Goal: Contribute content: Add original content to the website for others to see

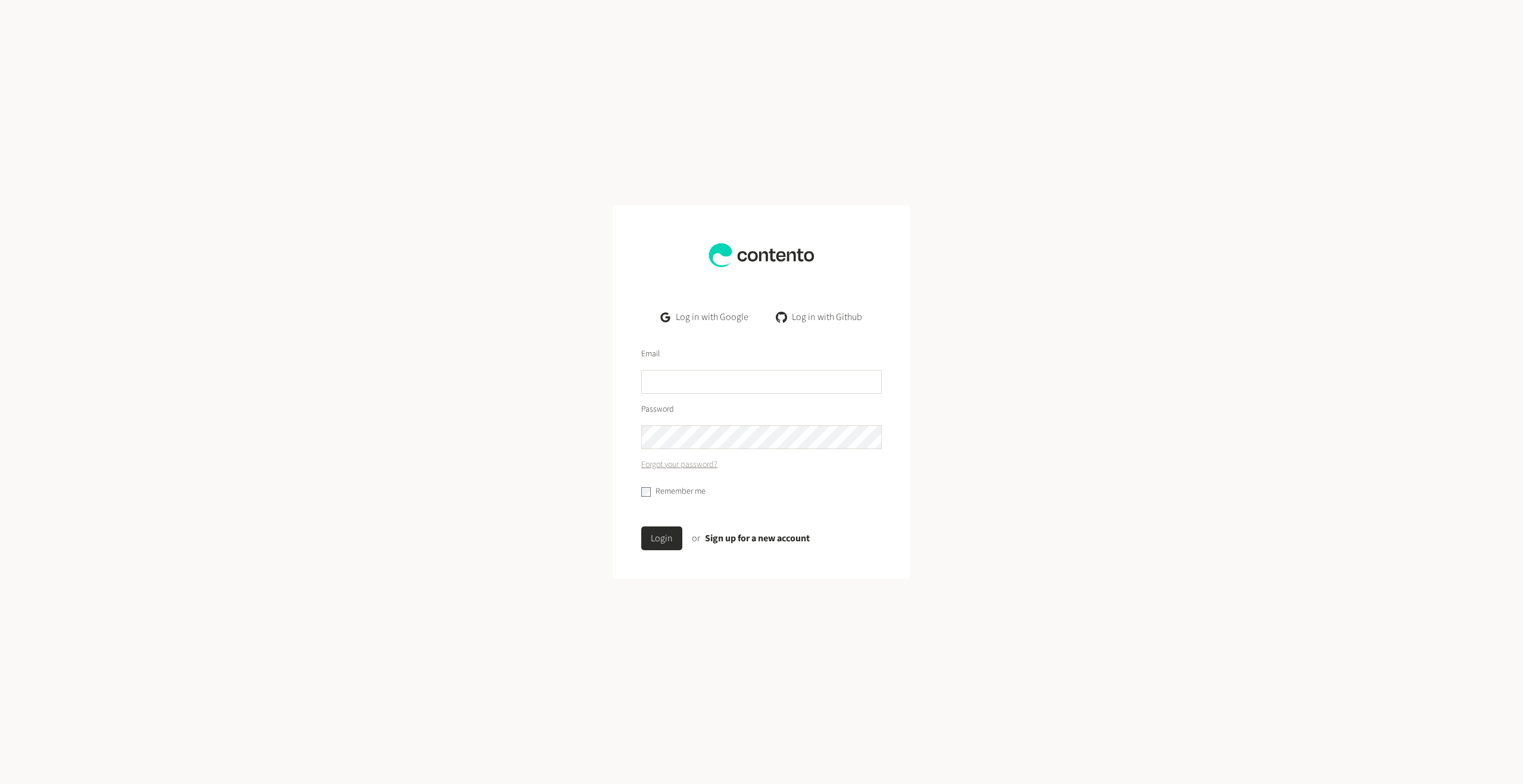
click at [686, 322] on link "Log in with Google" at bounding box center [704, 317] width 107 height 24
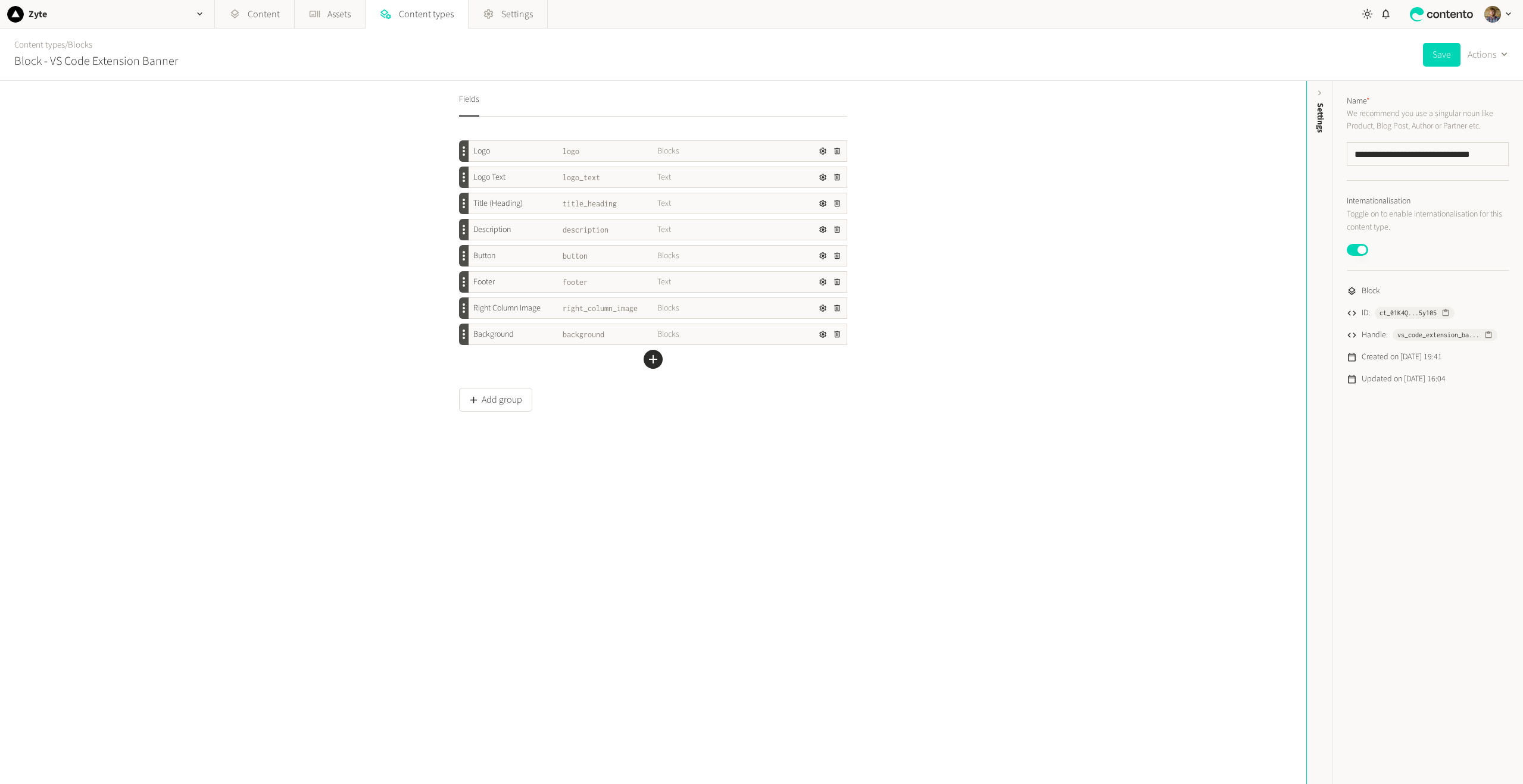
click at [611, 313] on span "right_column_image" at bounding box center [610, 308] width 95 height 13
copy span "right_column_image"
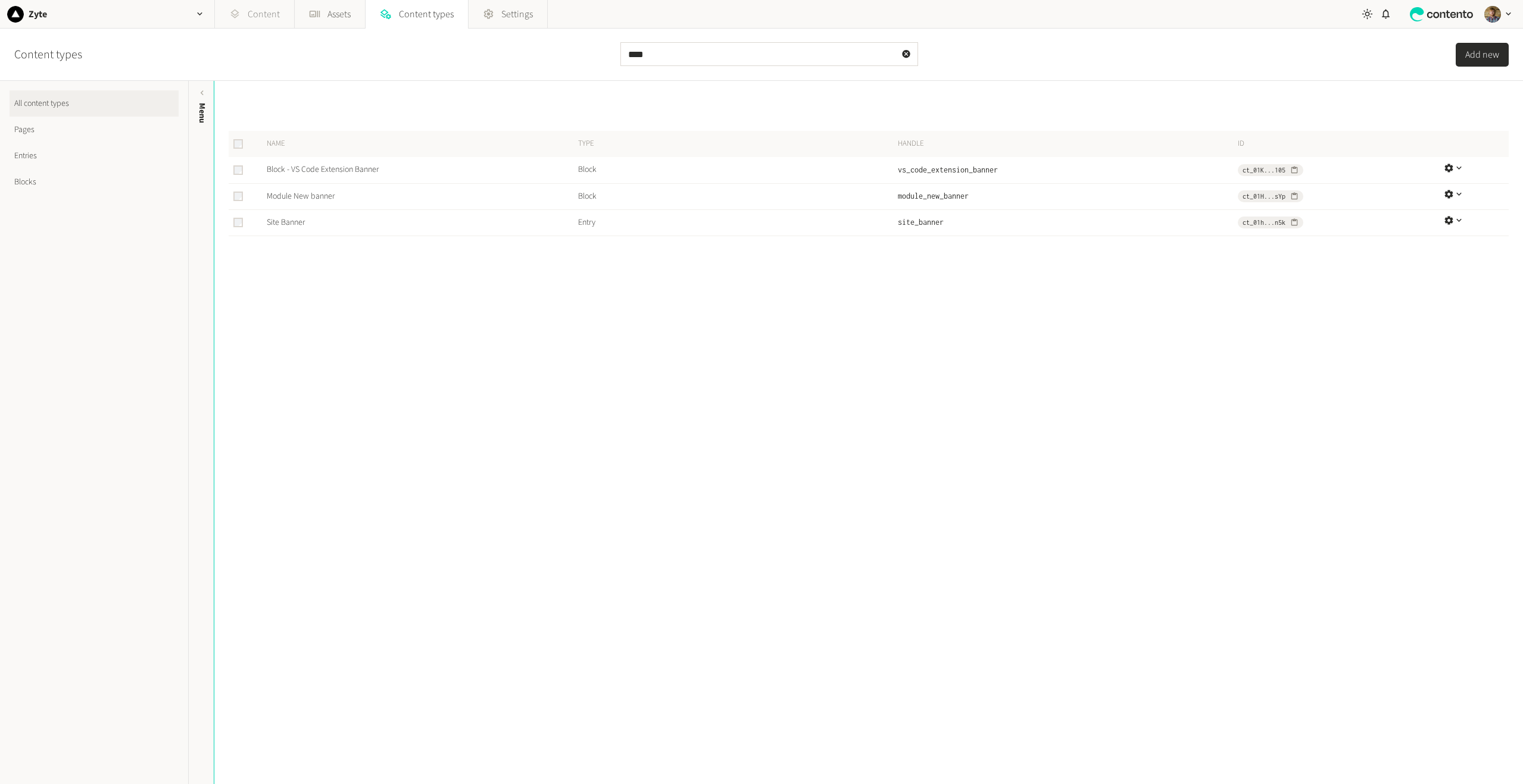
click at [246, 15] on link "Content" at bounding box center [255, 14] width 79 height 29
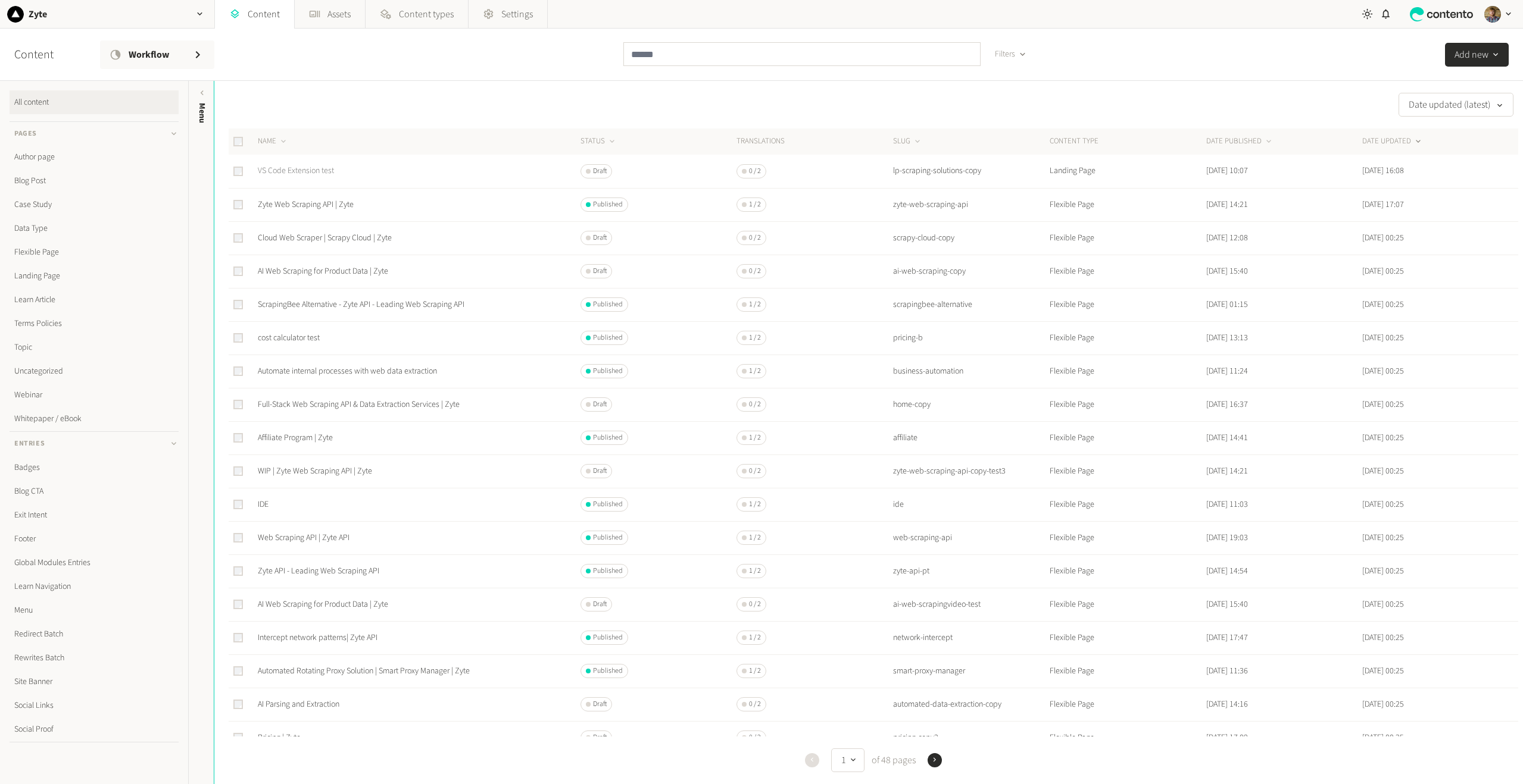
click at [305, 169] on link "VS Code Extension test" at bounding box center [295, 171] width 76 height 12
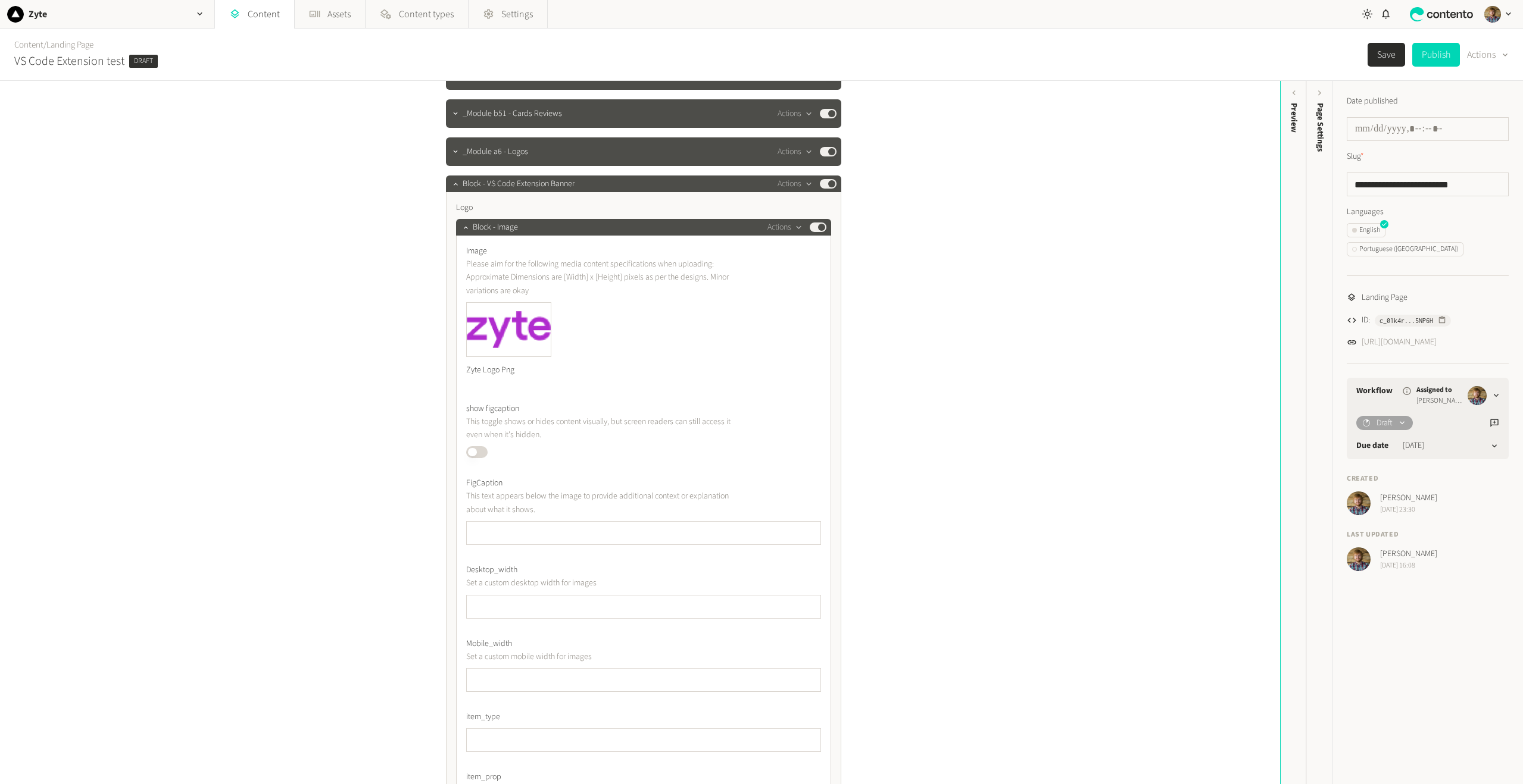
scroll to position [59, 0]
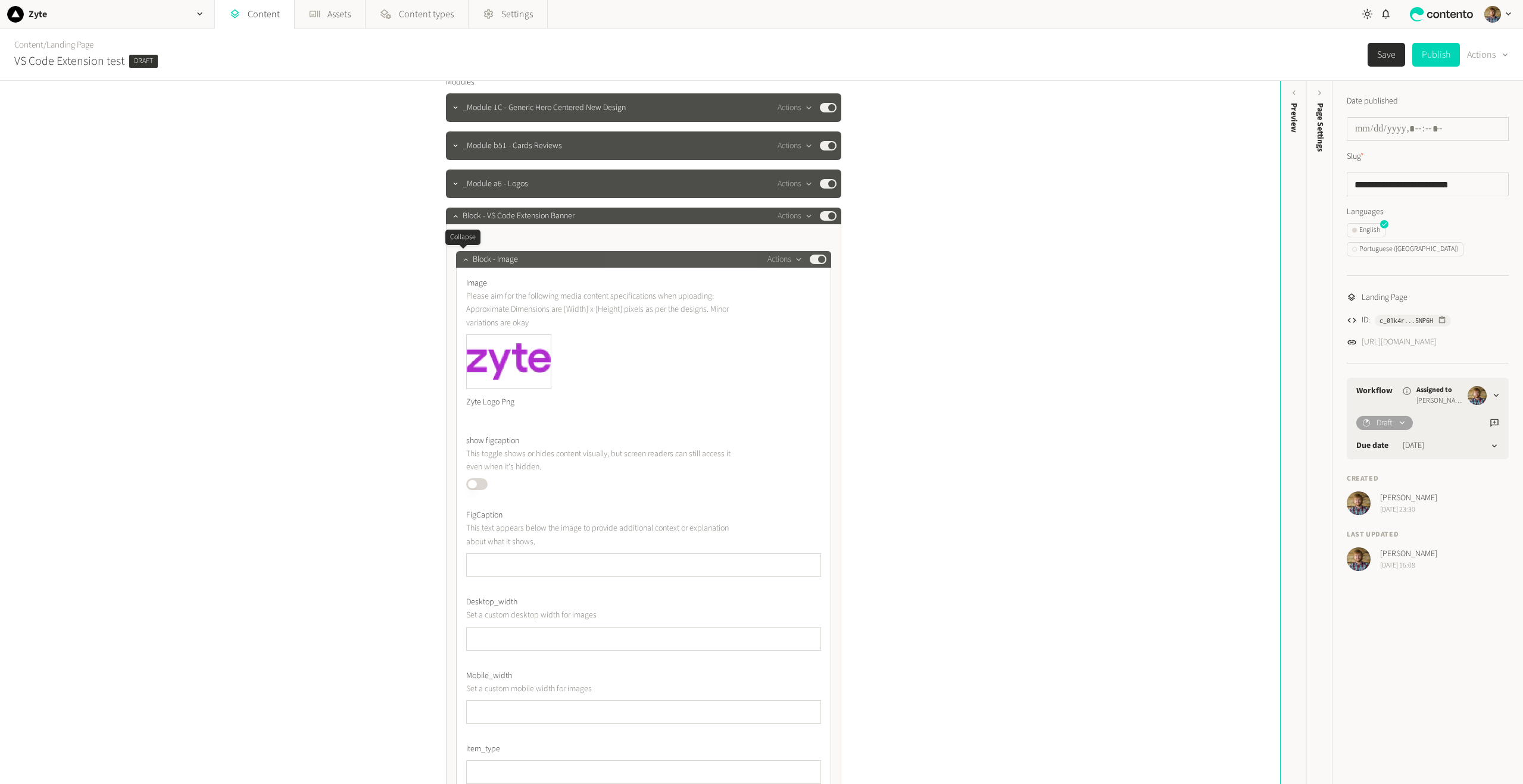
click at [458, 260] on button "button" at bounding box center [465, 258] width 15 height 15
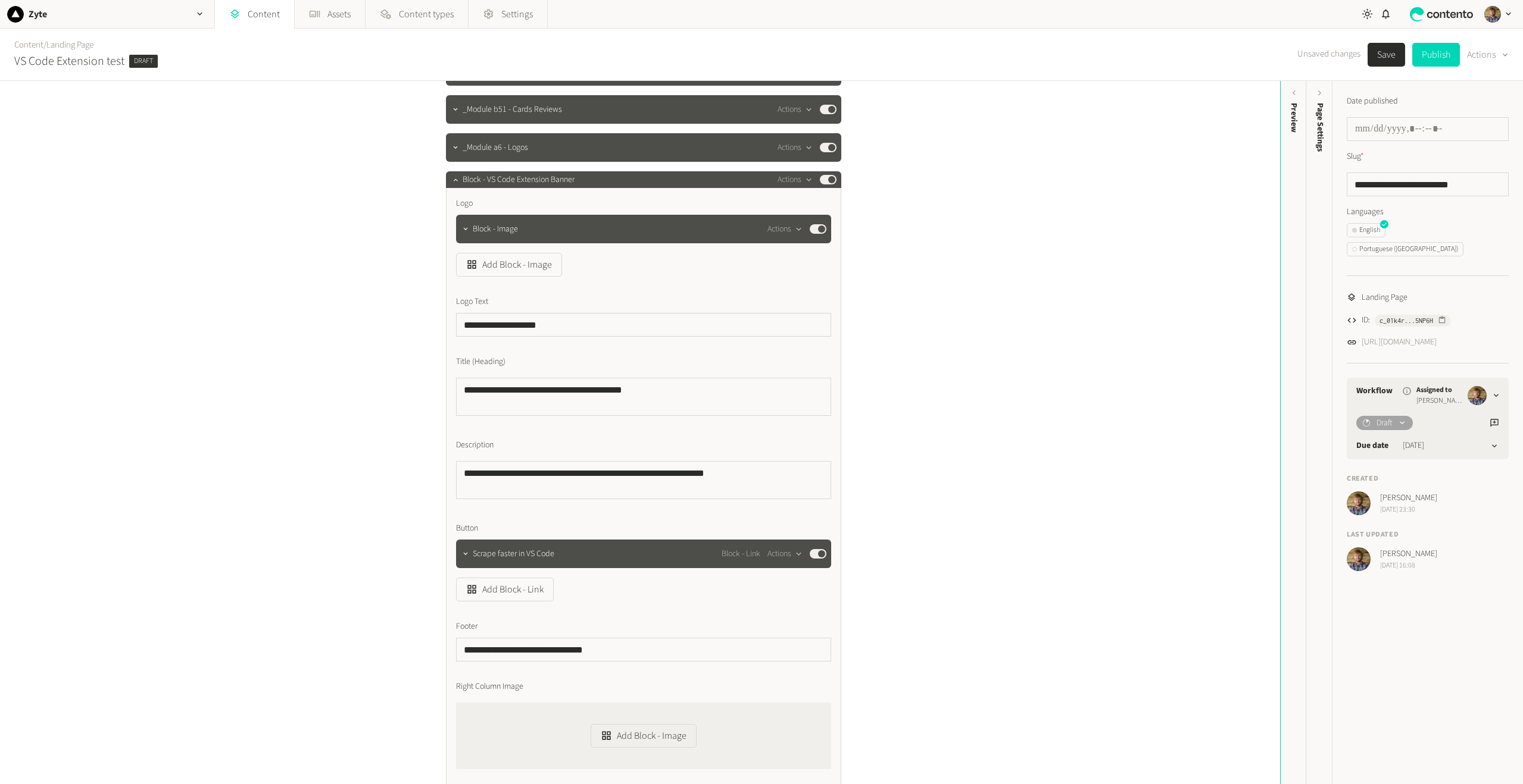
scroll to position [297, 0]
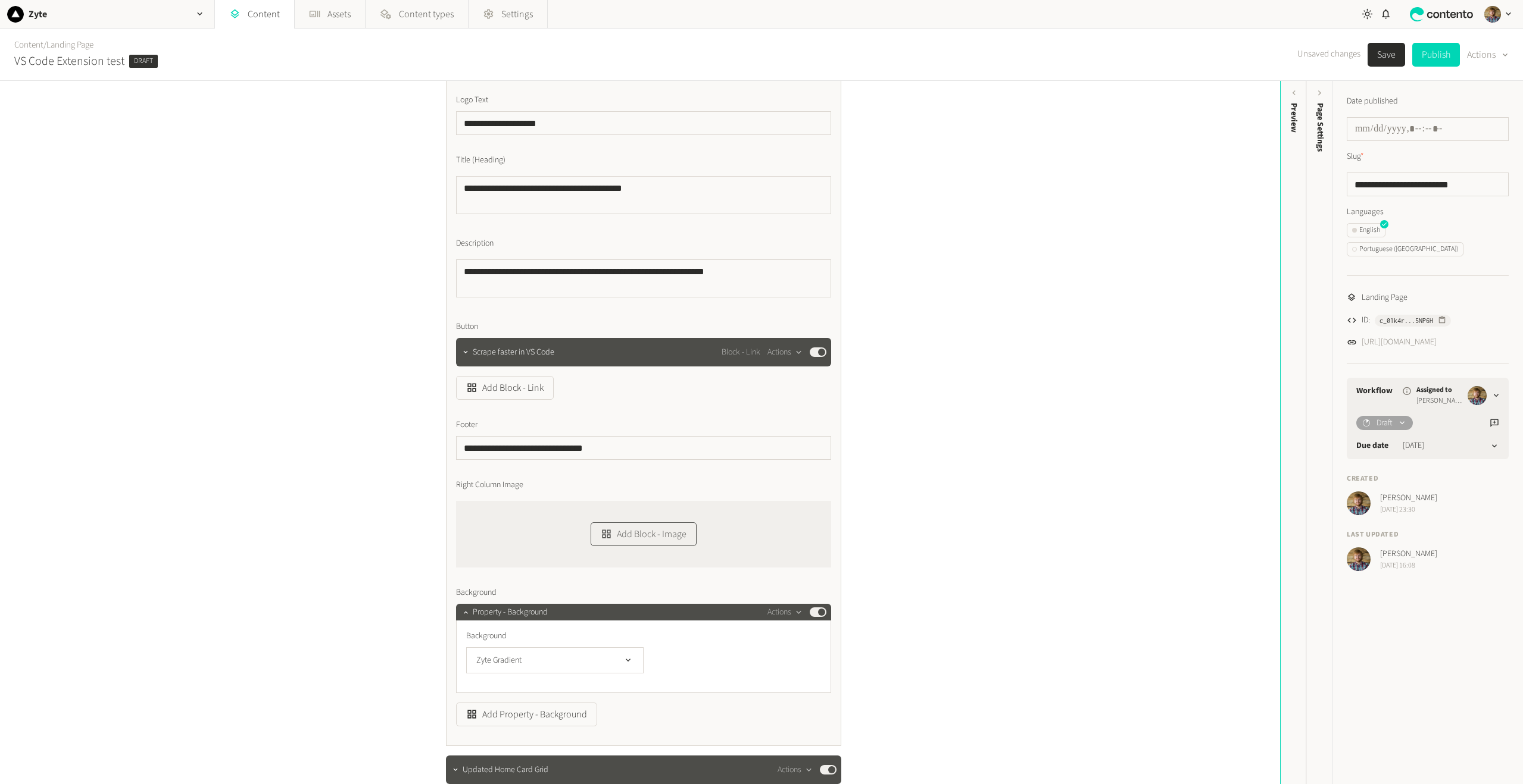
click at [654, 538] on button "Add Block - Image" at bounding box center [644, 534] width 106 height 24
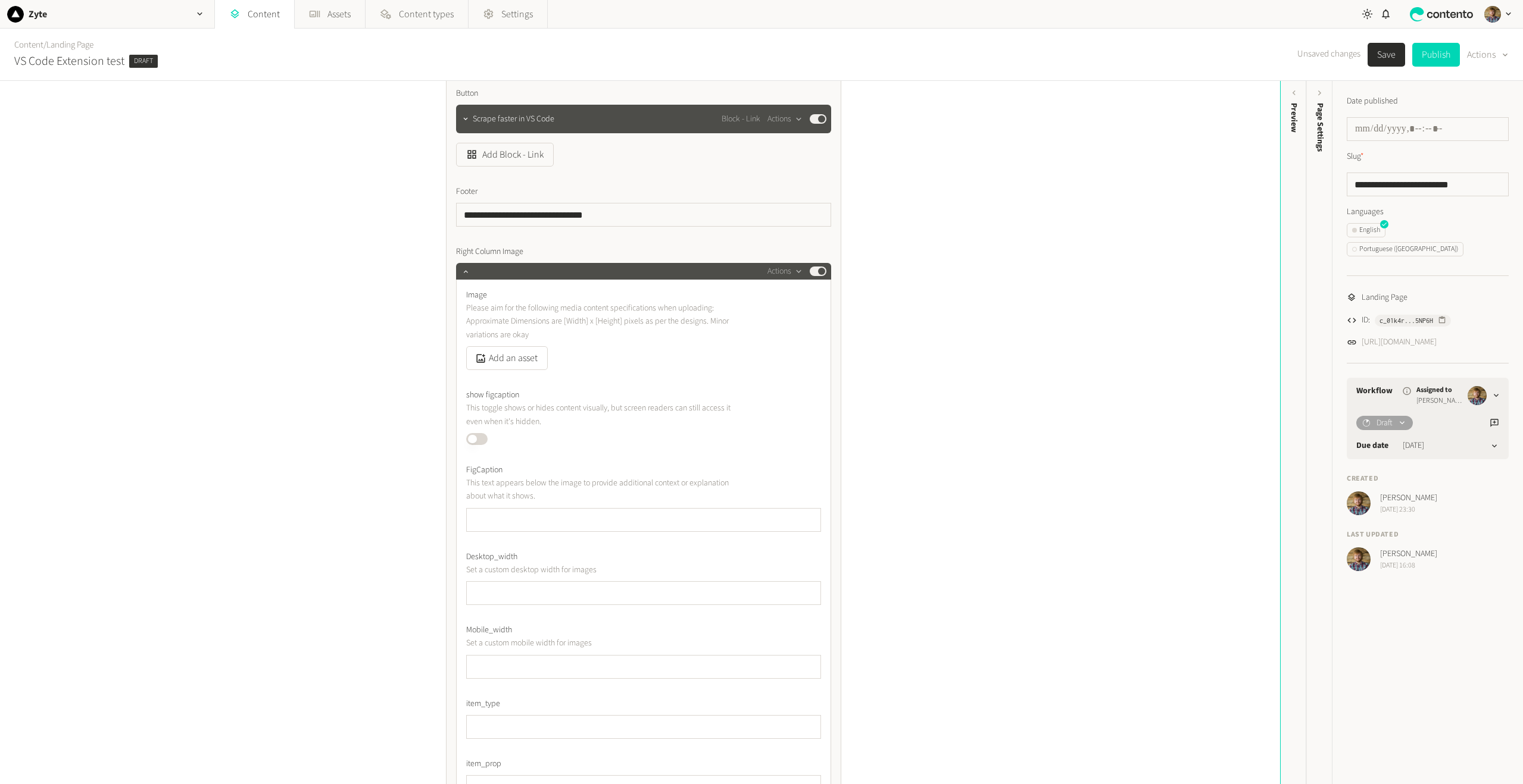
scroll to position [535, 0]
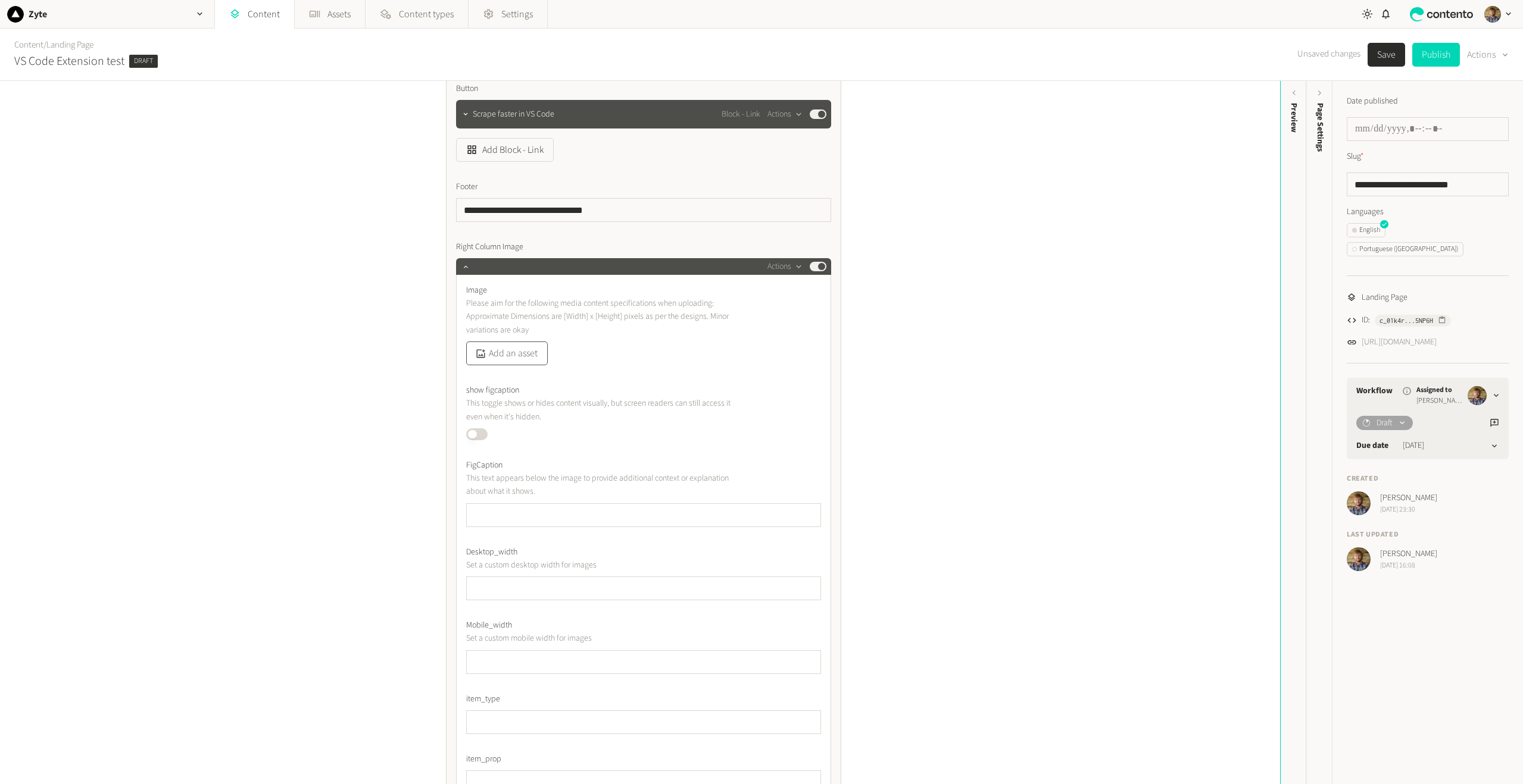
click at [533, 354] on button "Add an asset" at bounding box center [507, 354] width 82 height 24
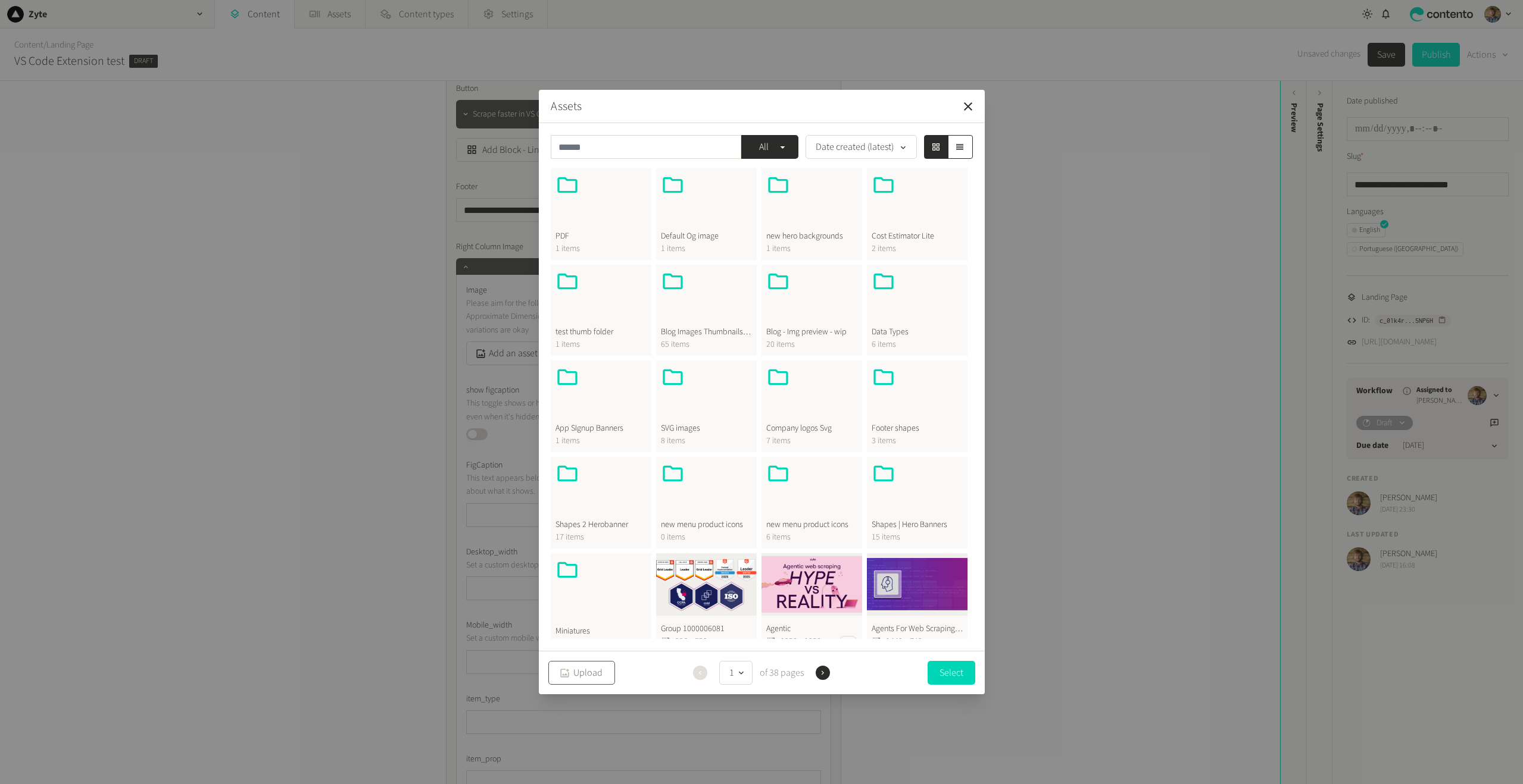
click at [582, 671] on button "Upload" at bounding box center [582, 673] width 67 height 24
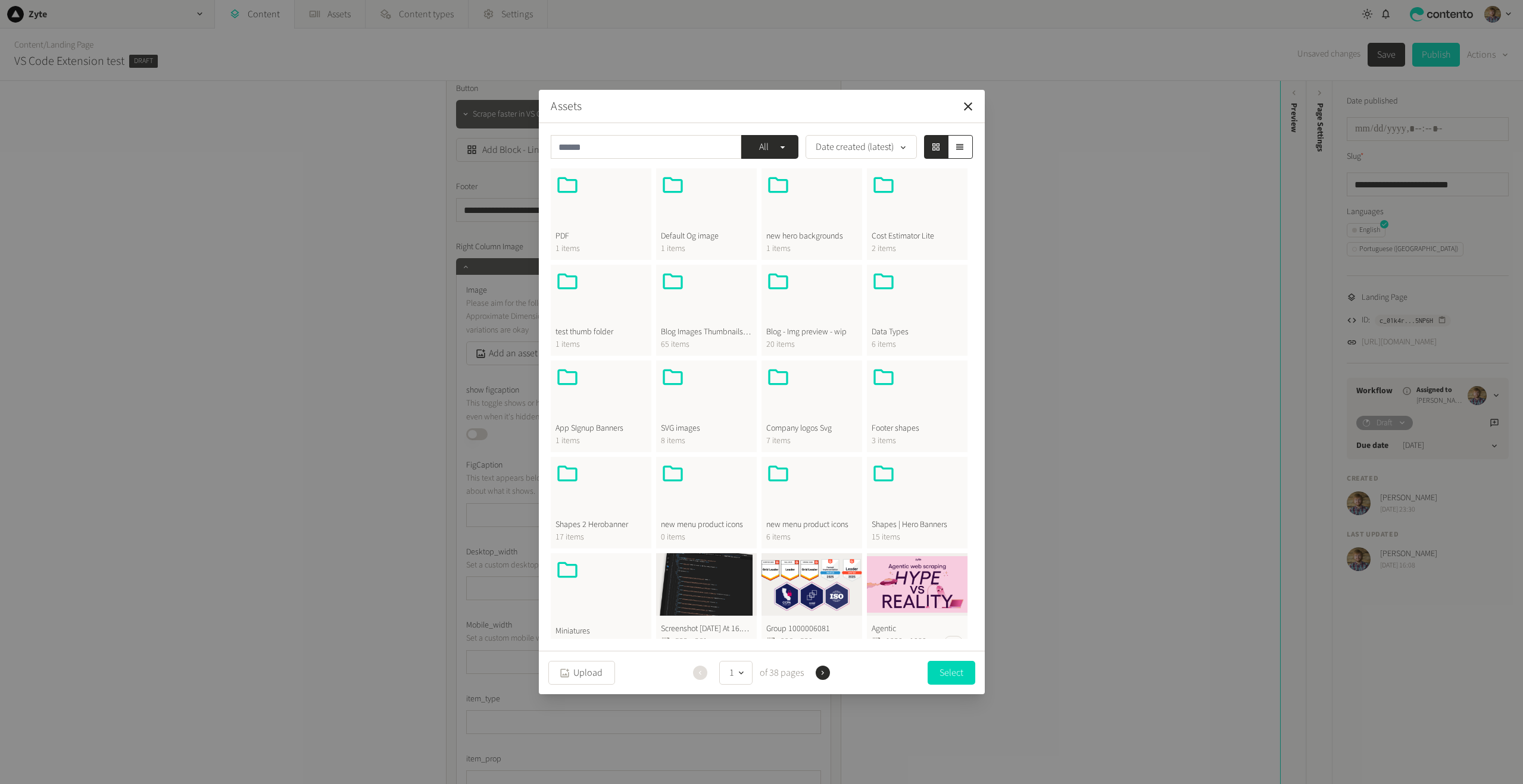
click at [695, 592] on button "Screenshot [DATE] At 16.13.24 1 533 x 361" at bounding box center [706, 604] width 100 height 102
drag, startPoint x: 709, startPoint y: 573, endPoint x: 711, endPoint y: 600, distance: 27.1
click at [711, 600] on button "Screenshot [DATE] At 16.13.24 1 533 x 361" at bounding box center [706, 604] width 100 height 102
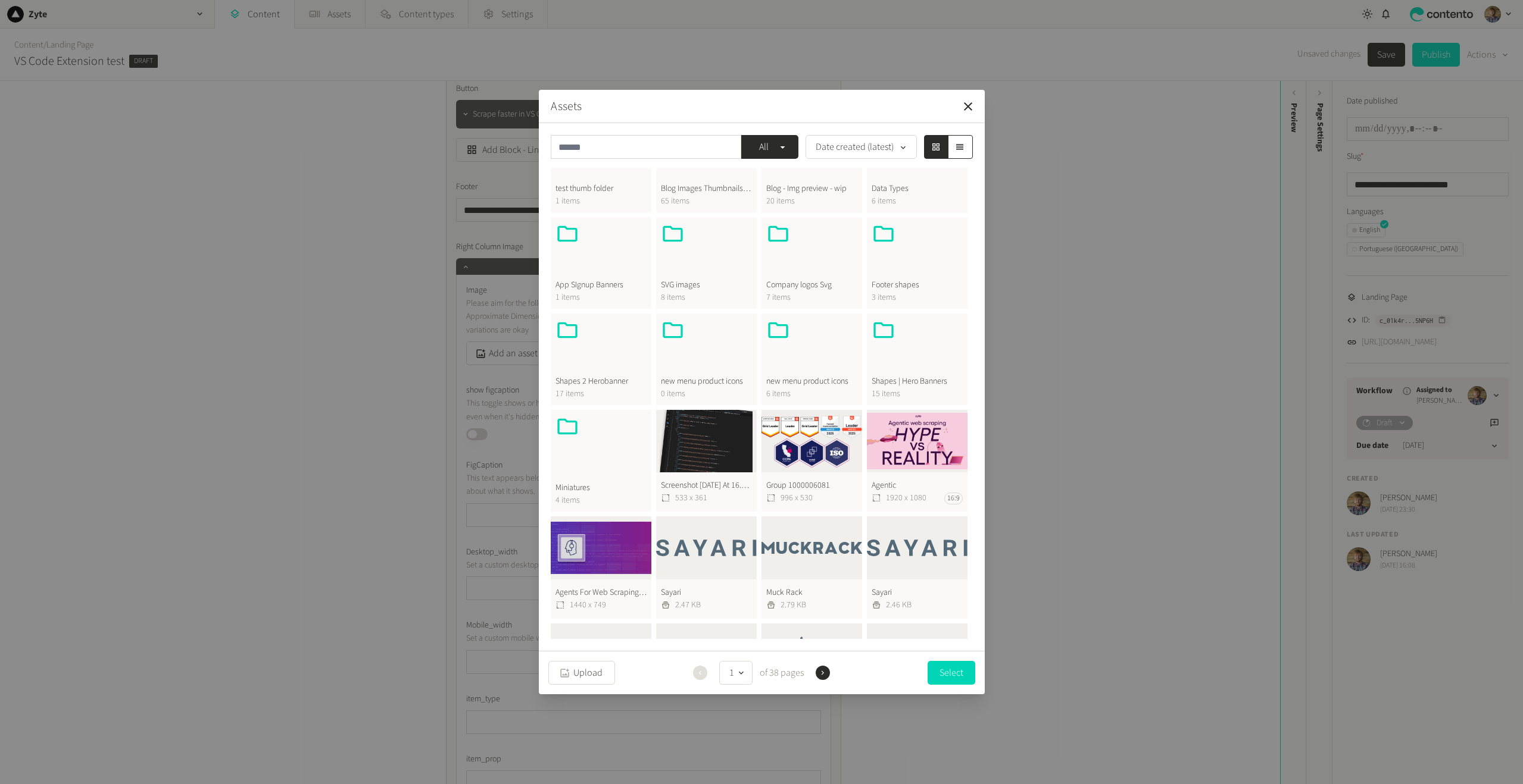
scroll to position [178, 0]
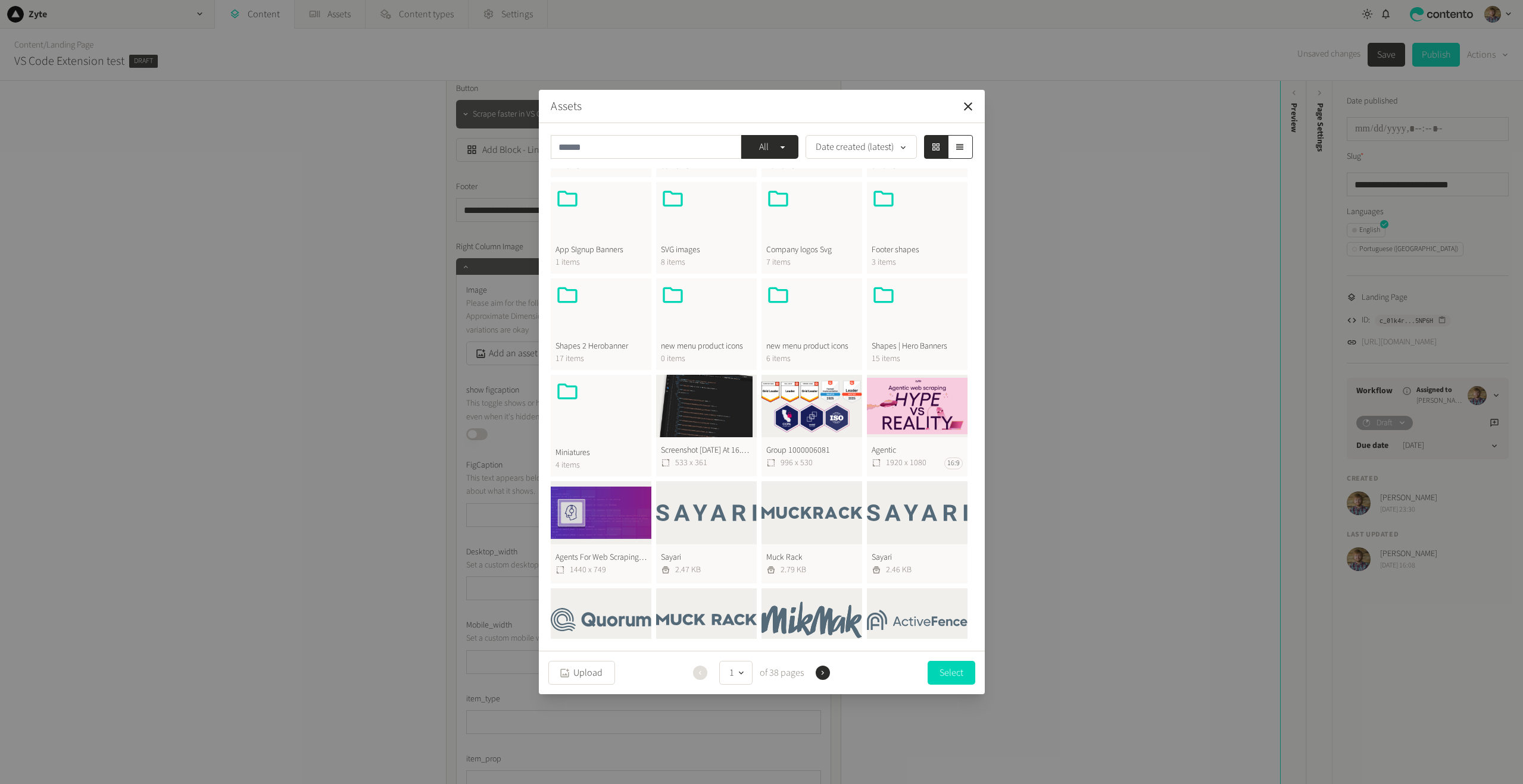
click at [720, 413] on button "Screenshot [DATE] At 16.13.24 1 533 x 361" at bounding box center [706, 425] width 100 height 102
click at [949, 673] on button "Select" at bounding box center [952, 673] width 47 height 24
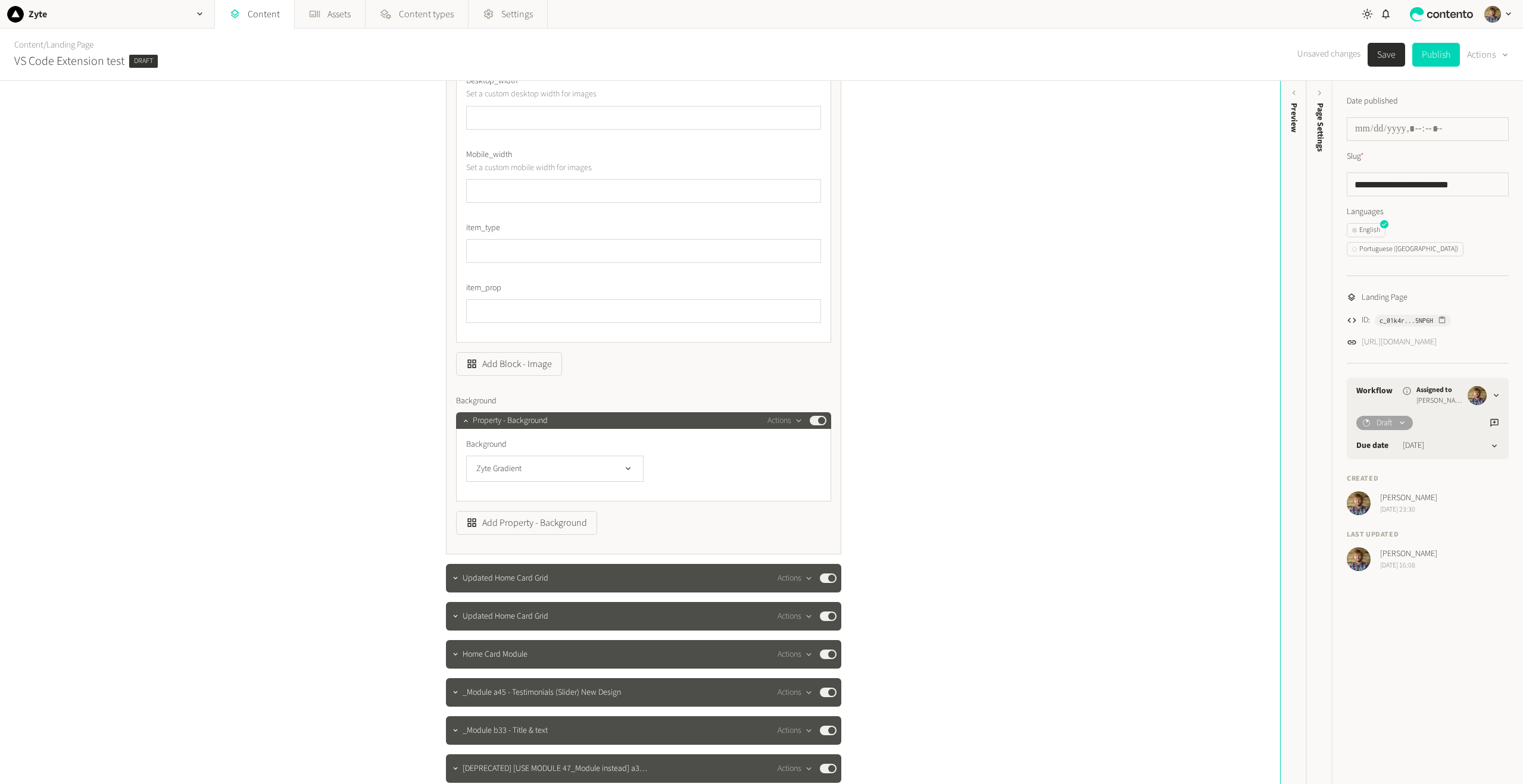
scroll to position [1190, 0]
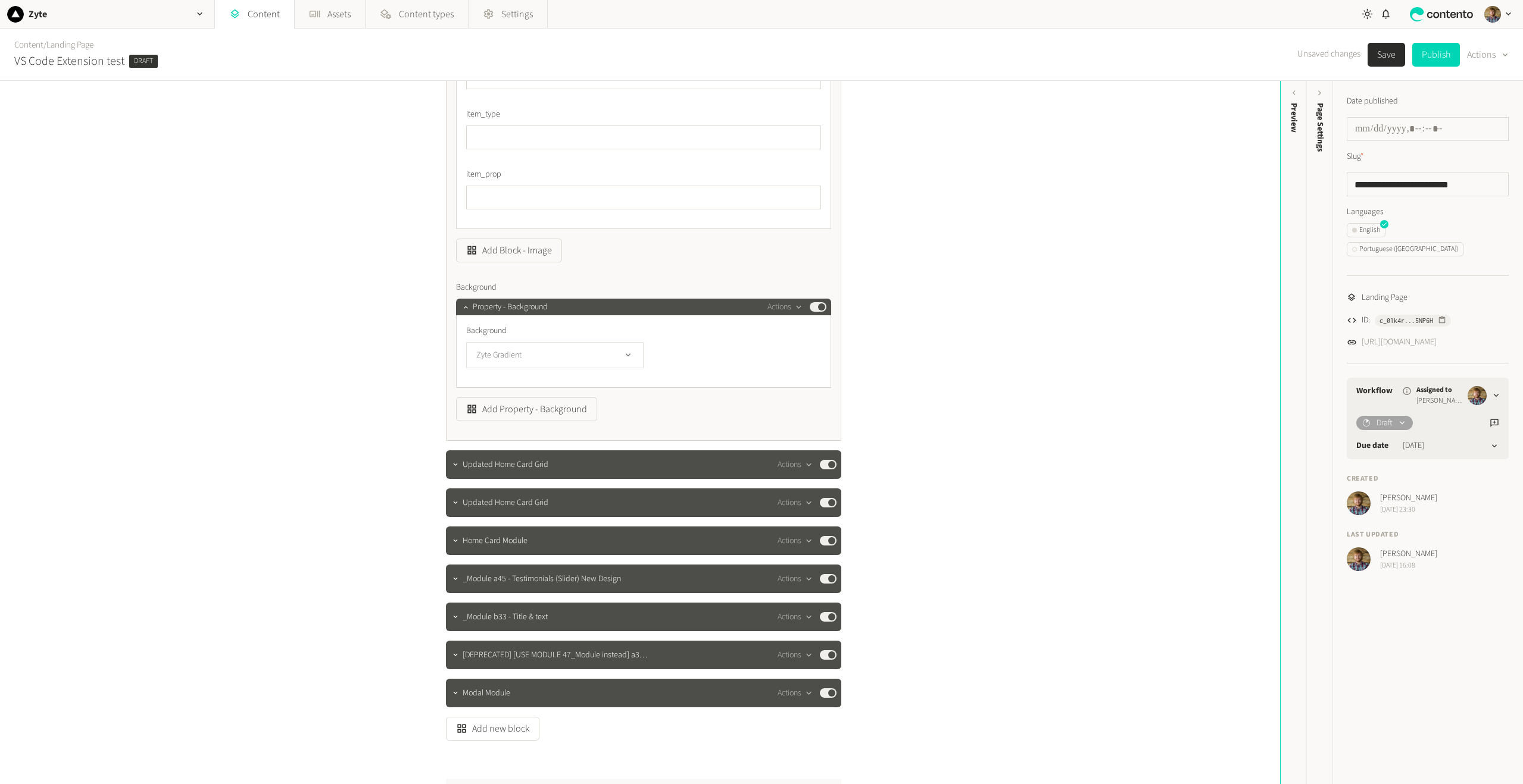
click at [626, 359] on icon "button" at bounding box center [628, 355] width 10 height 10
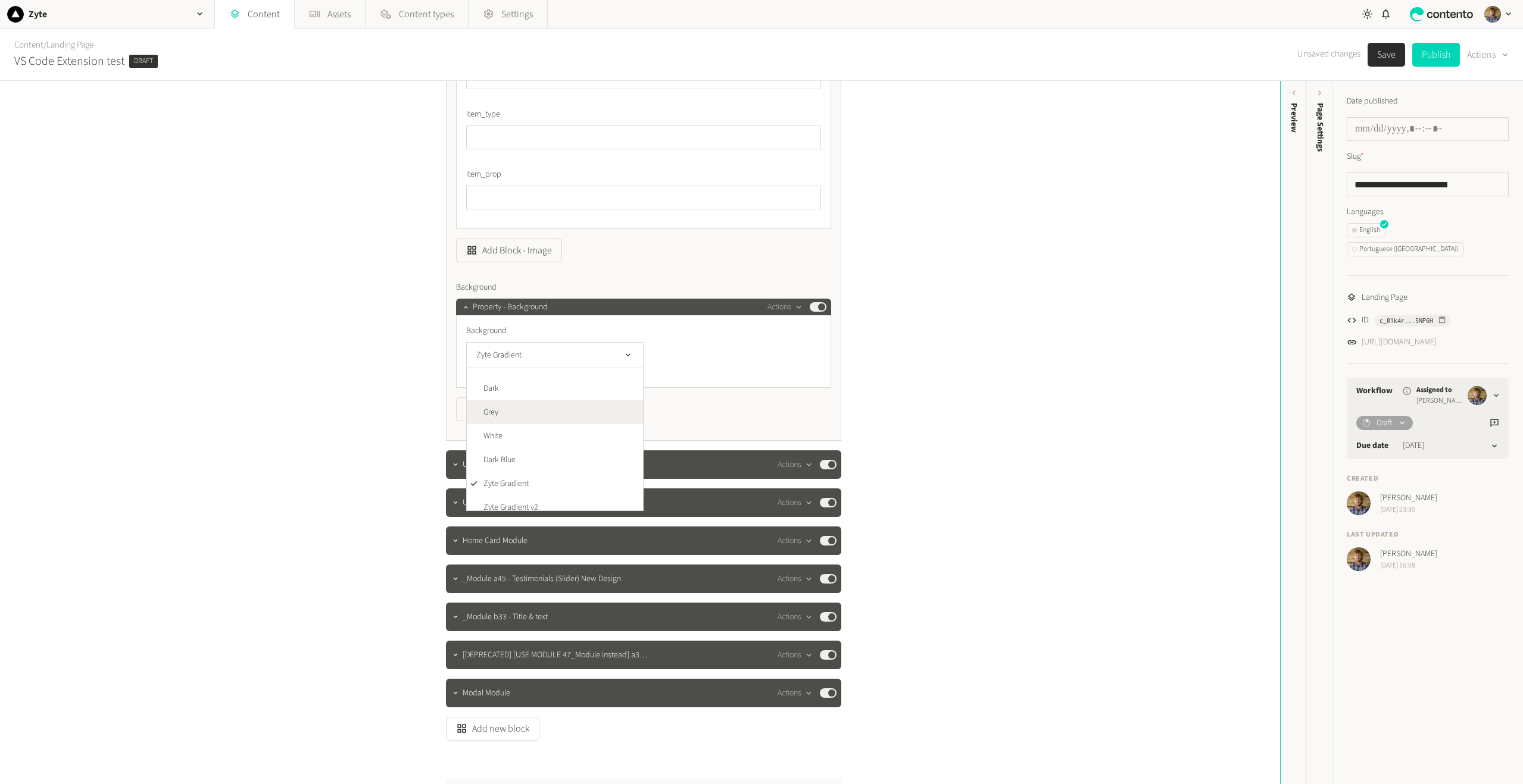
scroll to position [120, 0]
click at [534, 500] on span "Zyte Gradient v2" at bounding box center [511, 499] width 55 height 13
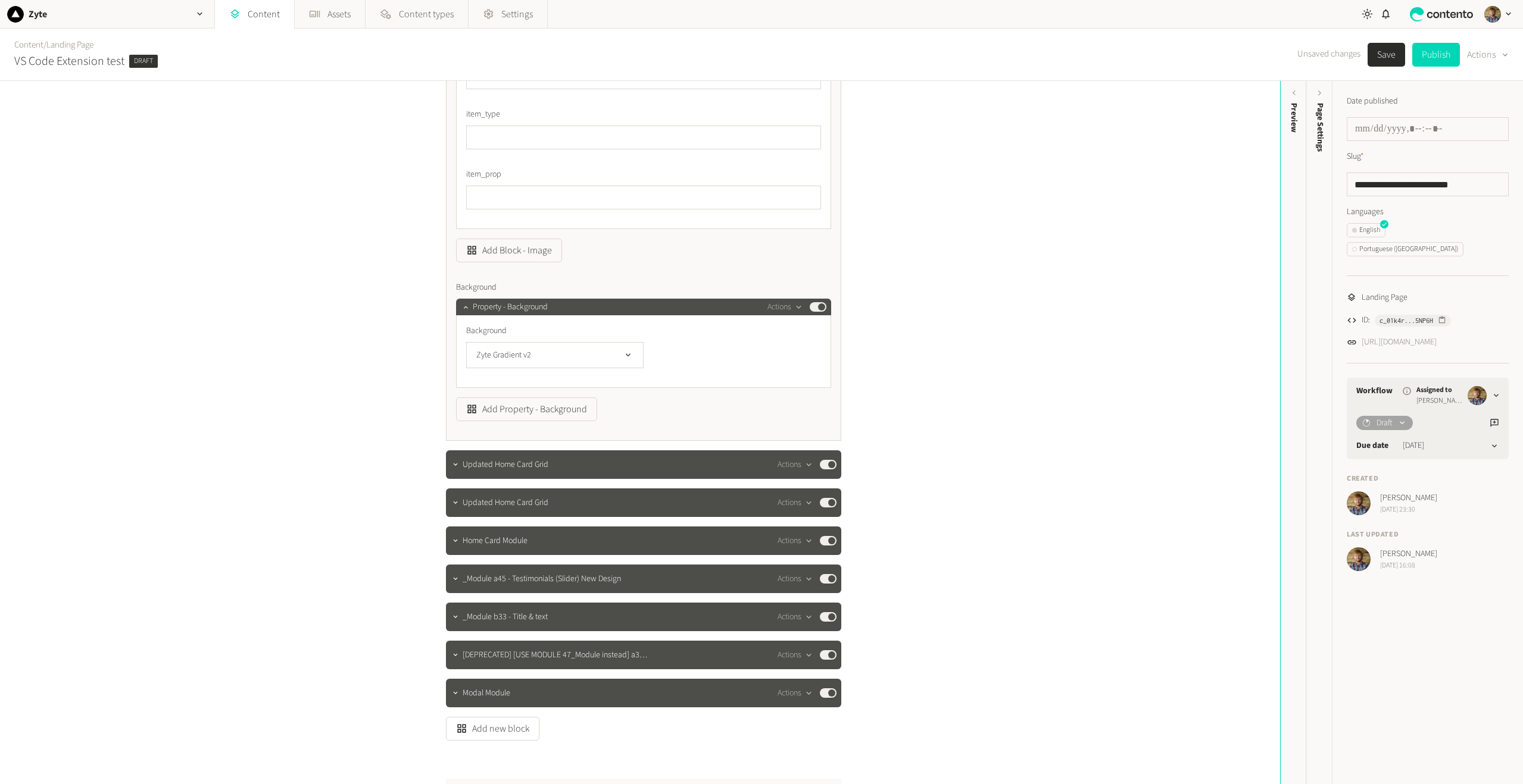
click at [1373, 52] on button "Save" at bounding box center [1386, 55] width 38 height 24
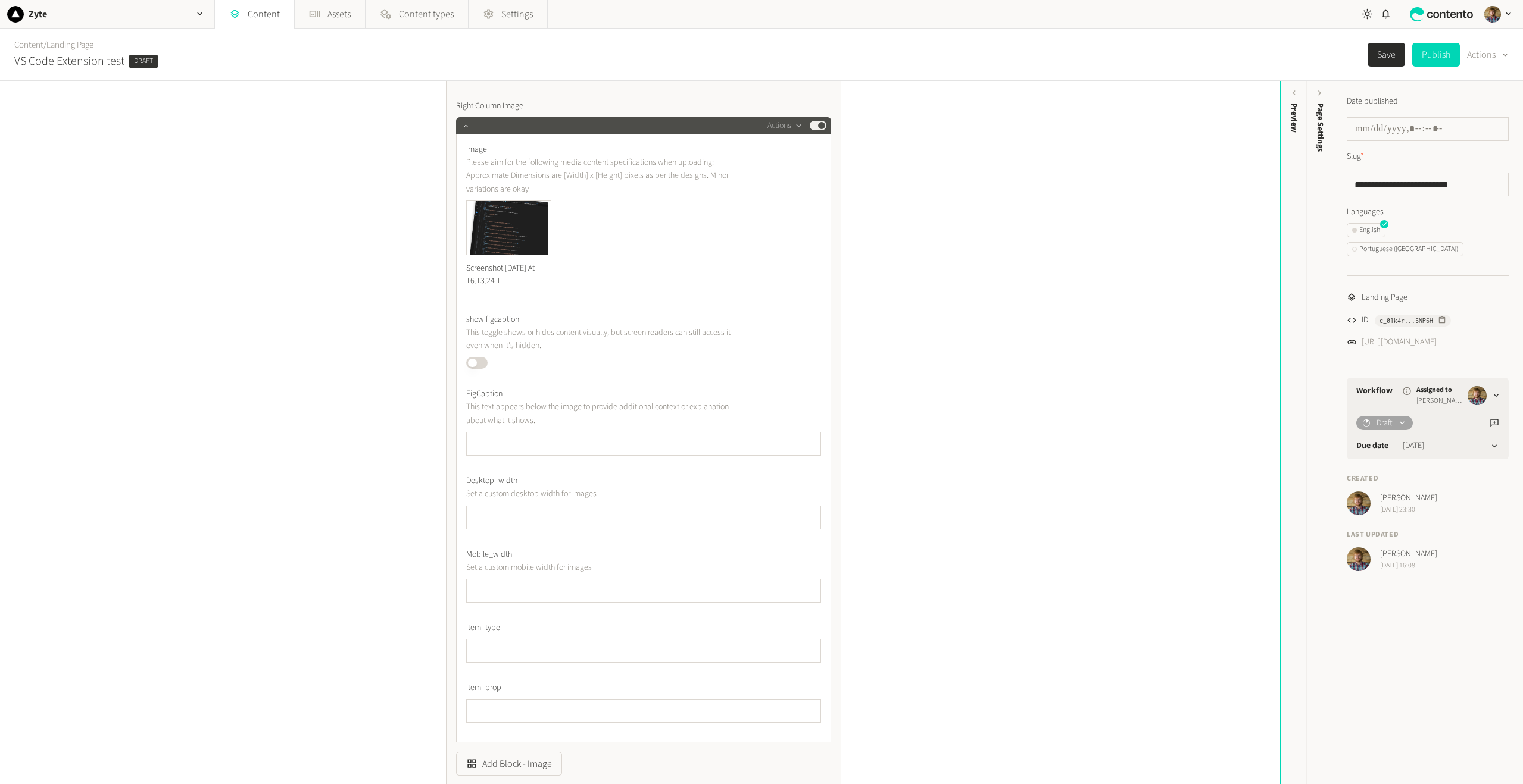
scroll to position [654, 0]
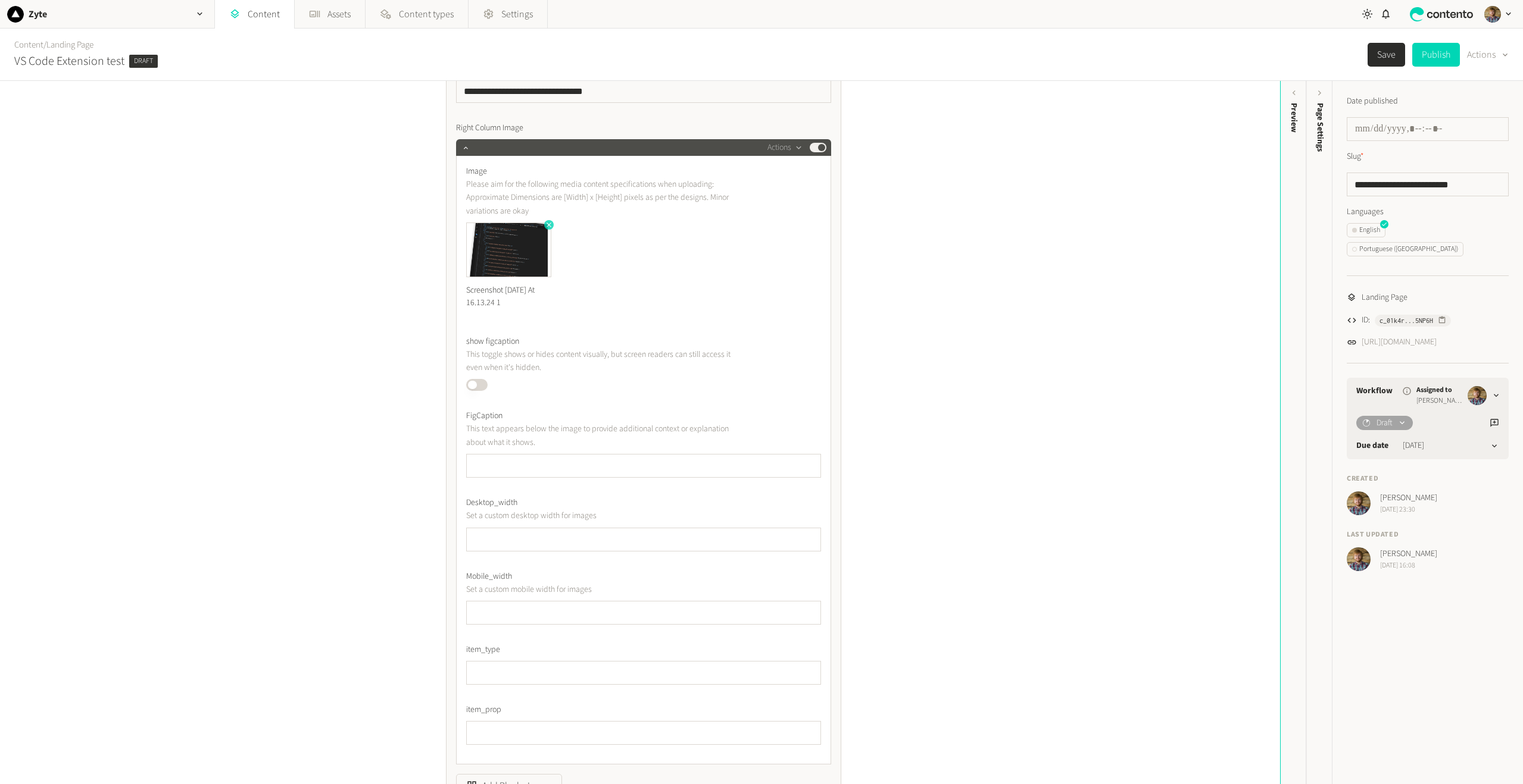
click at [545, 226] on icon "button" at bounding box center [549, 225] width 8 height 8
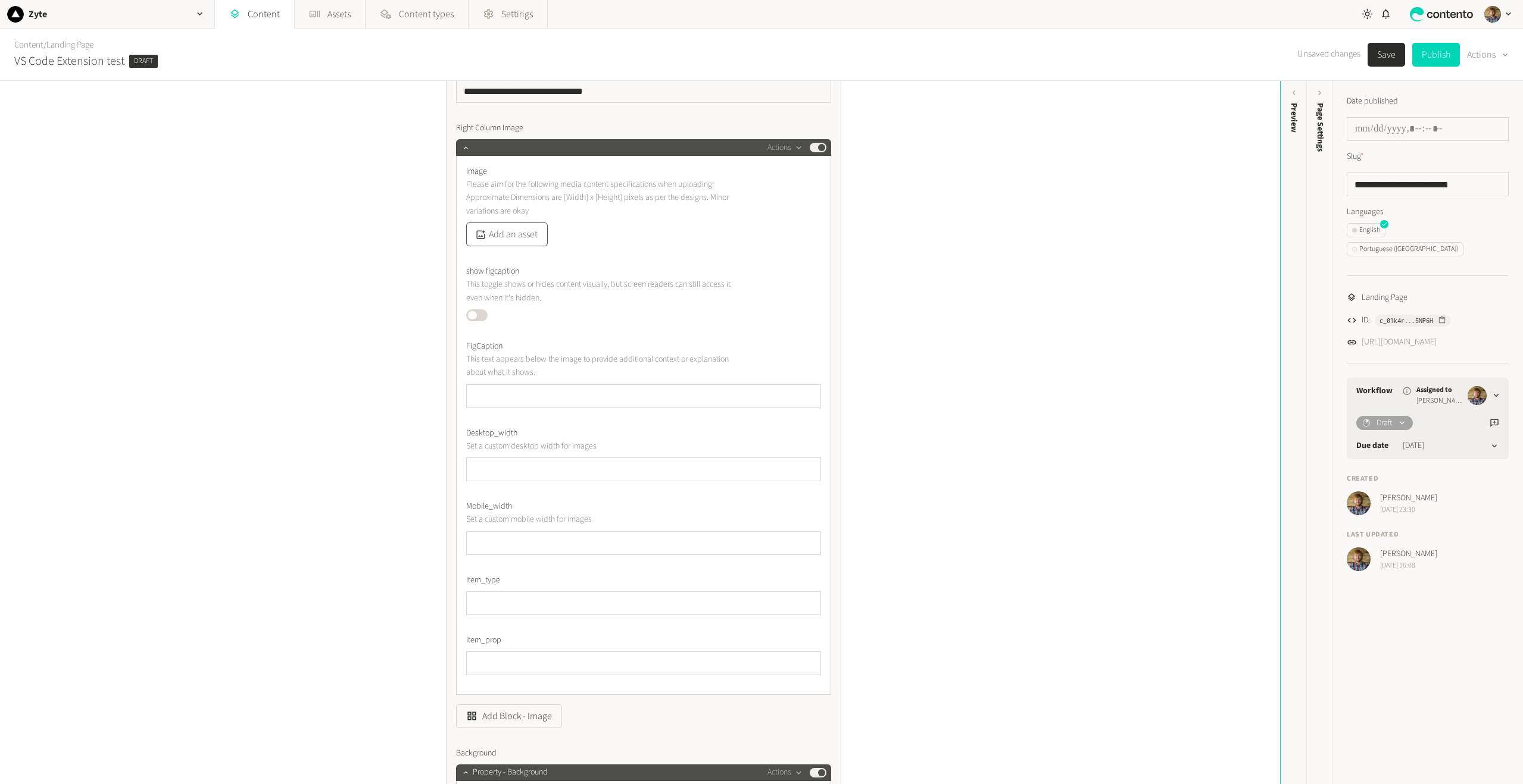
click at [520, 235] on button "Add an asset" at bounding box center [507, 235] width 82 height 24
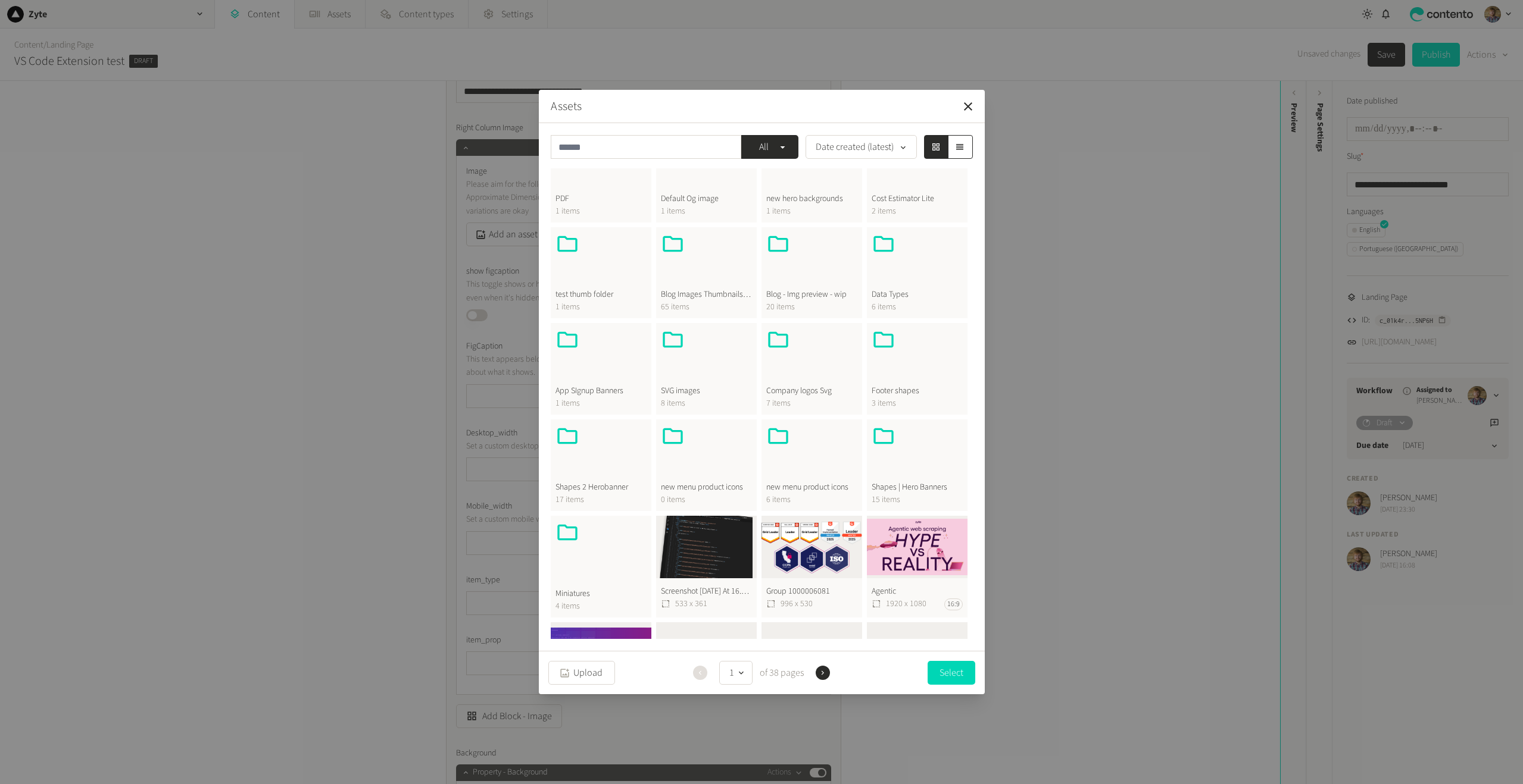
scroll to position [59, 0]
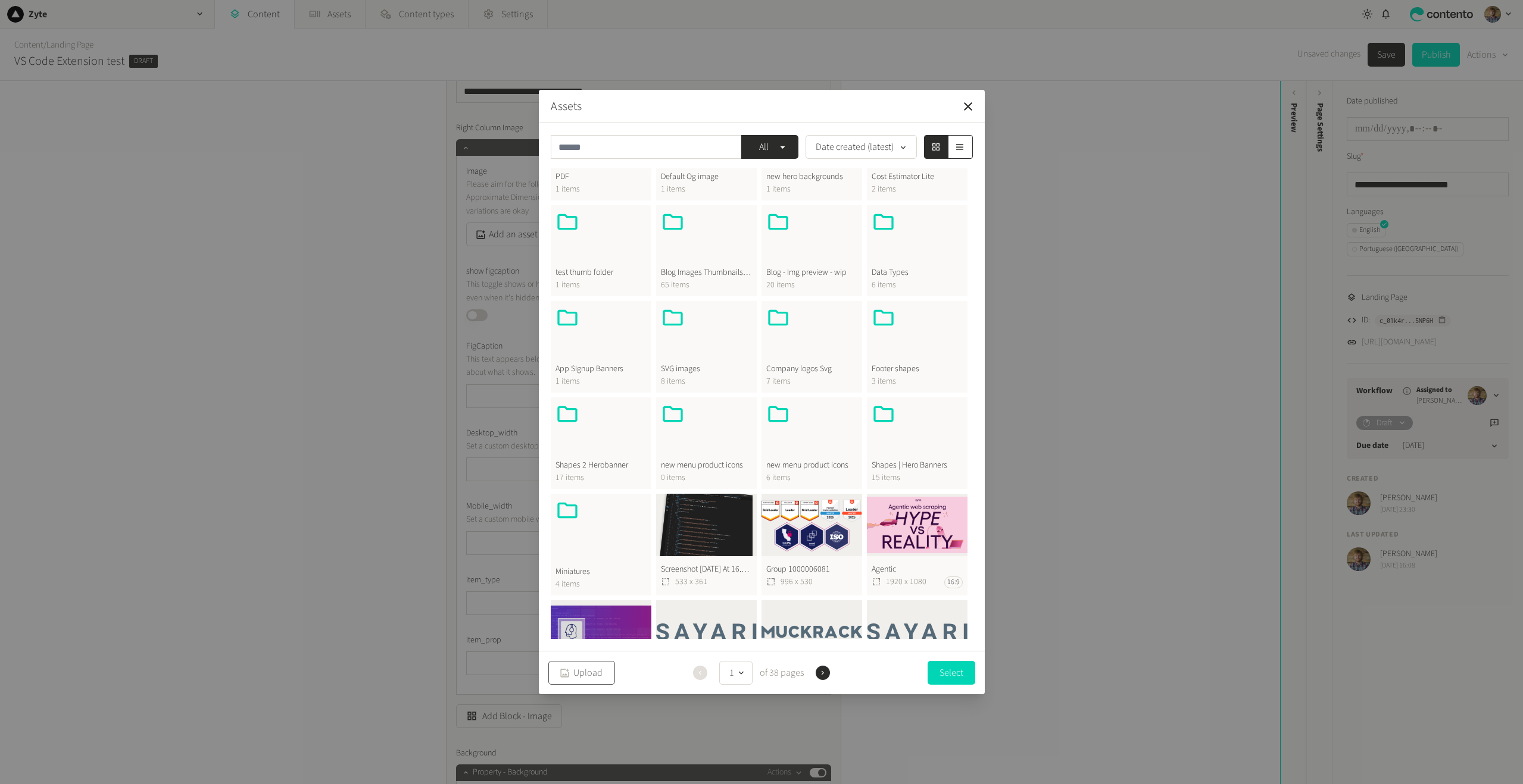
click at [591, 674] on button "Upload" at bounding box center [582, 673] width 67 height 24
click at [649, 148] on input "text" at bounding box center [646, 147] width 190 height 24
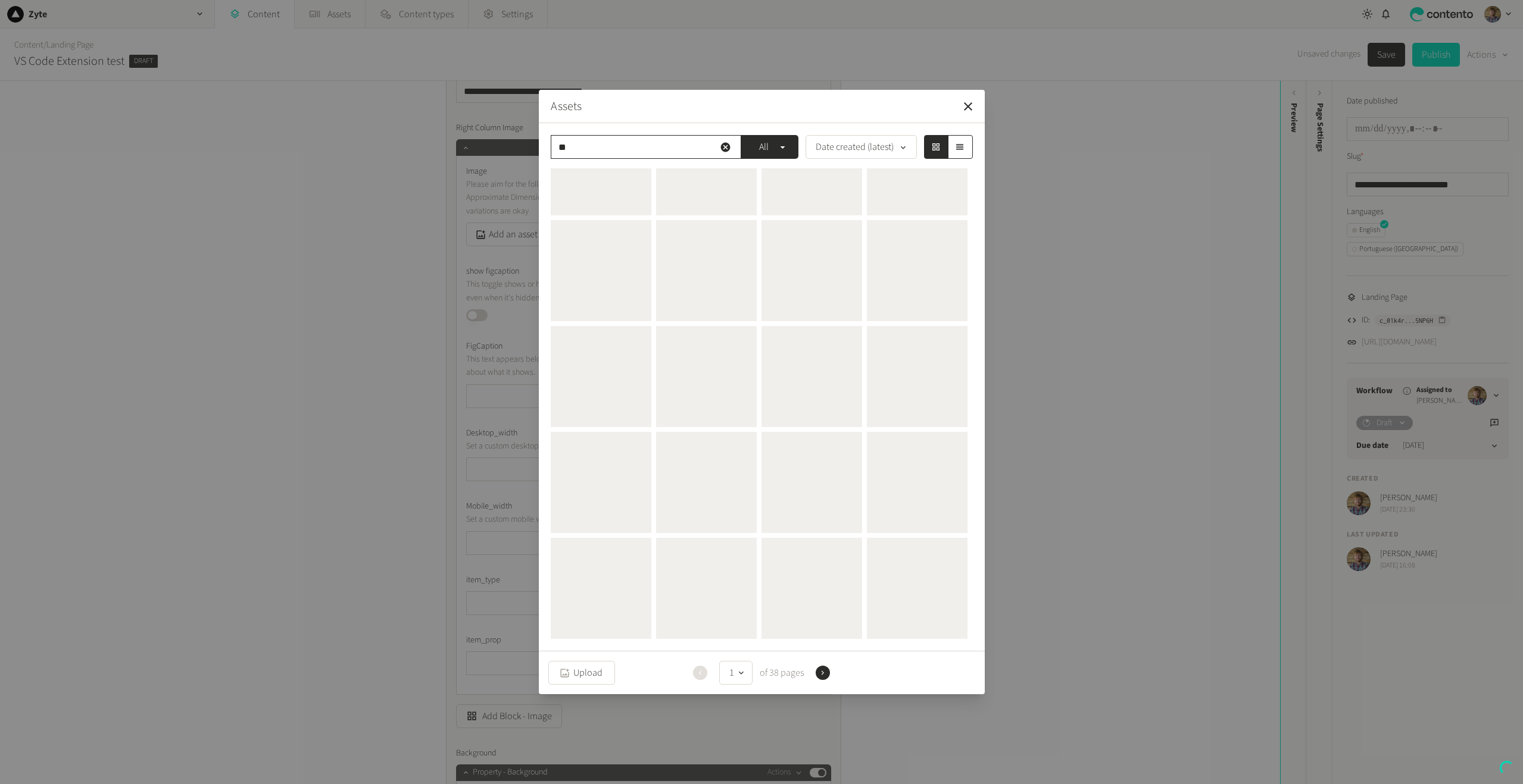
scroll to position [0, 0]
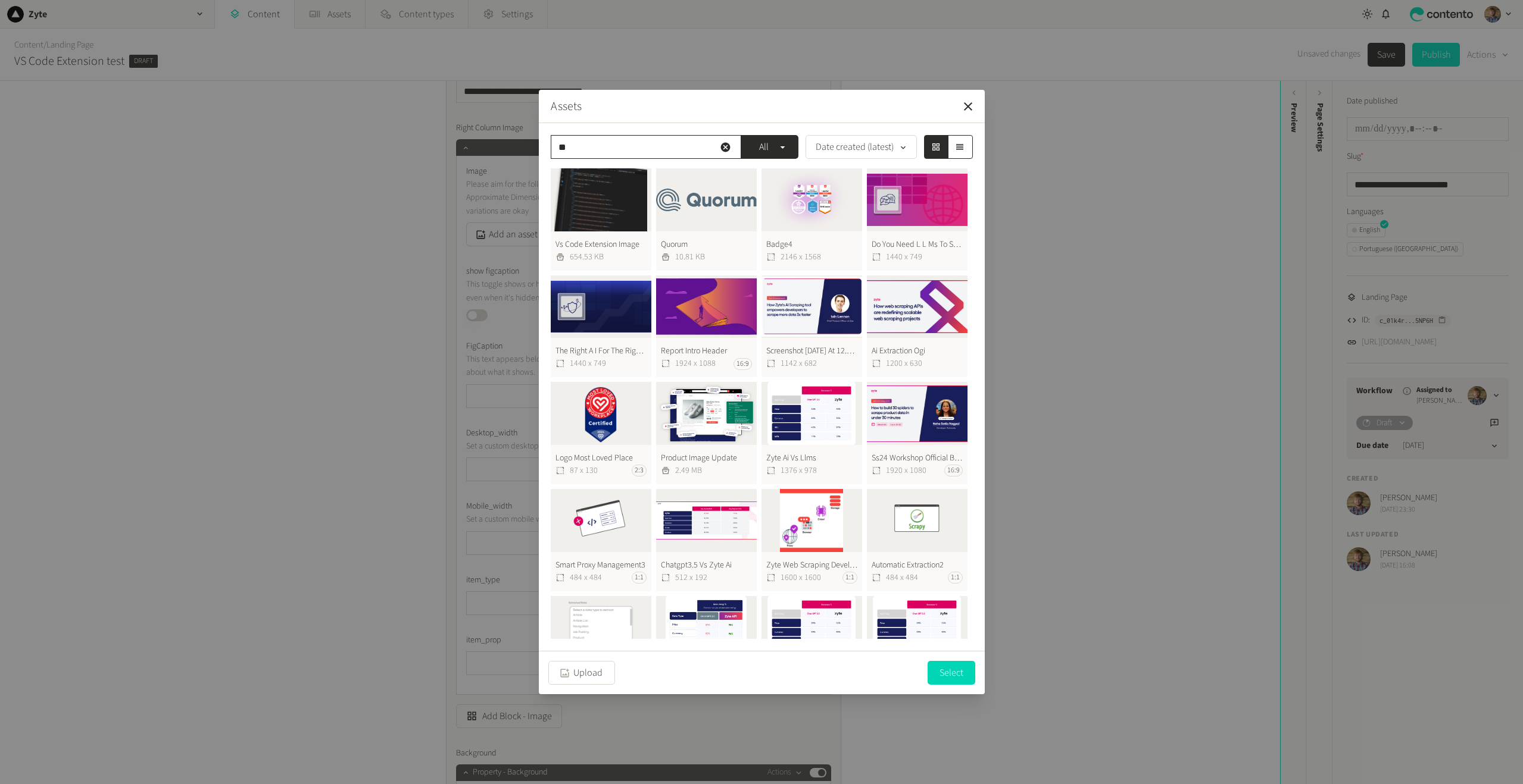
type input "**"
click at [609, 210] on button "Vs Code Extension Image 654.53 KB" at bounding box center [601, 219] width 100 height 102
click at [949, 673] on button "Select" at bounding box center [952, 673] width 47 height 24
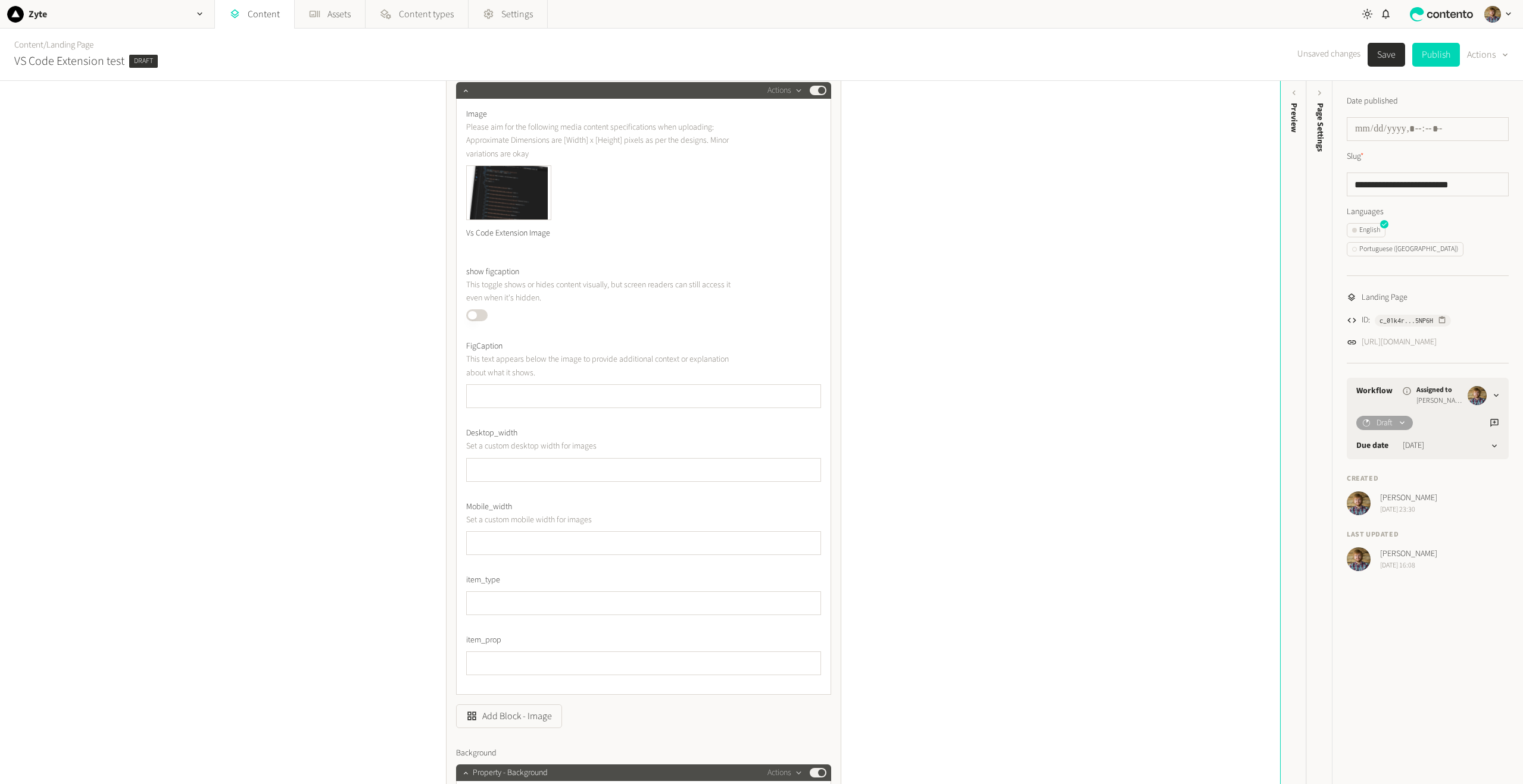
scroll to position [654, 0]
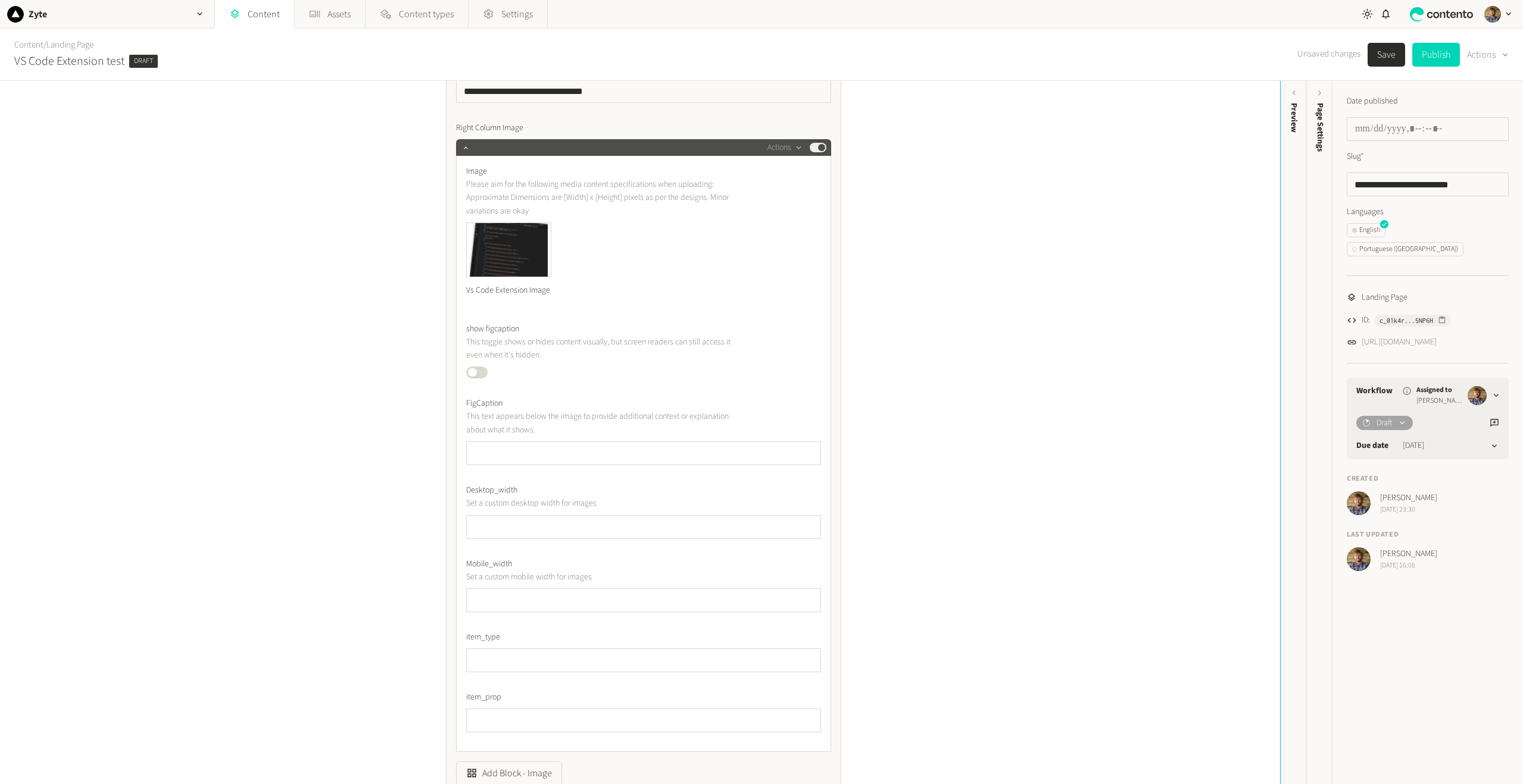
click at [1398, 53] on button "Save" at bounding box center [1386, 55] width 38 height 24
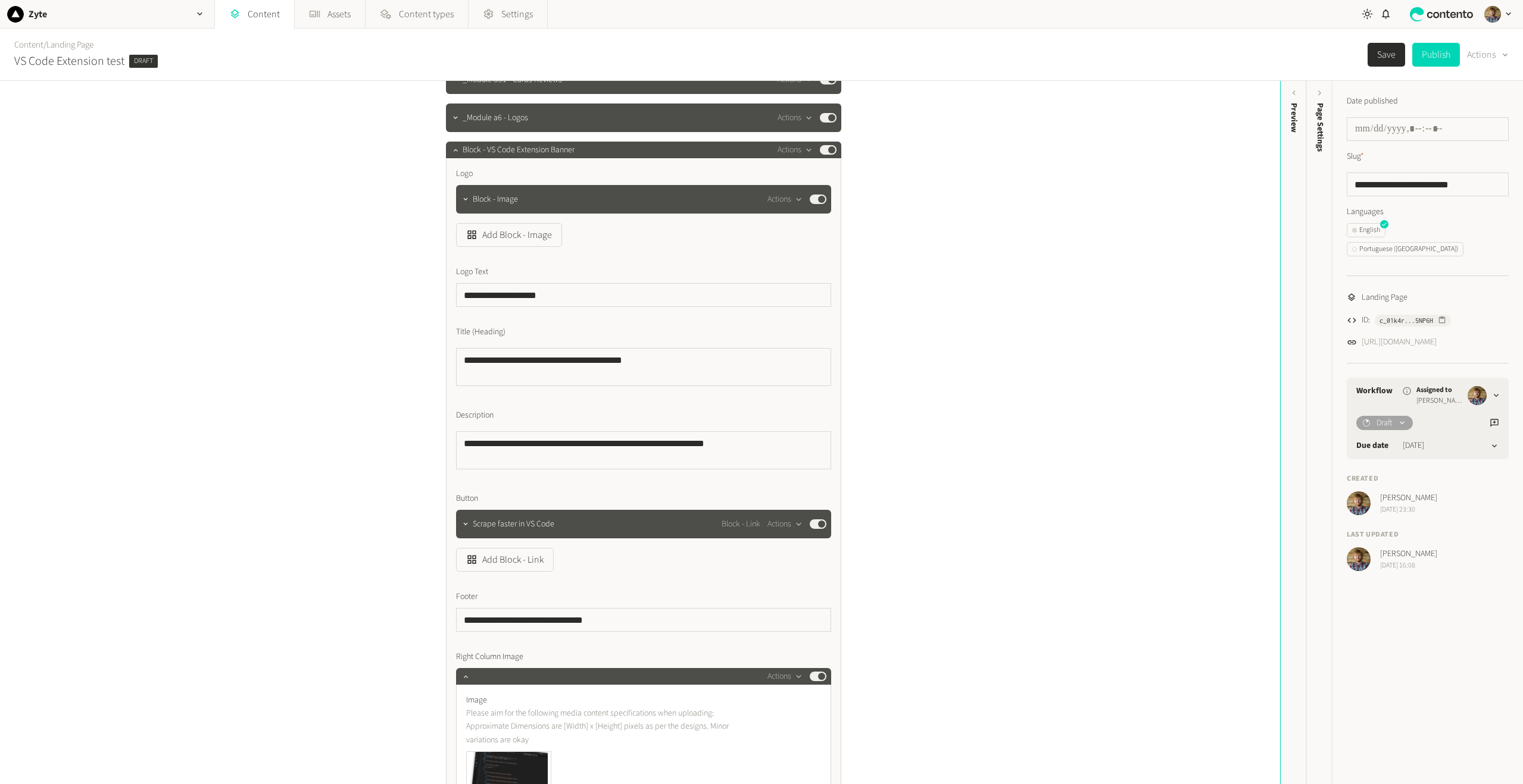
scroll to position [0, 0]
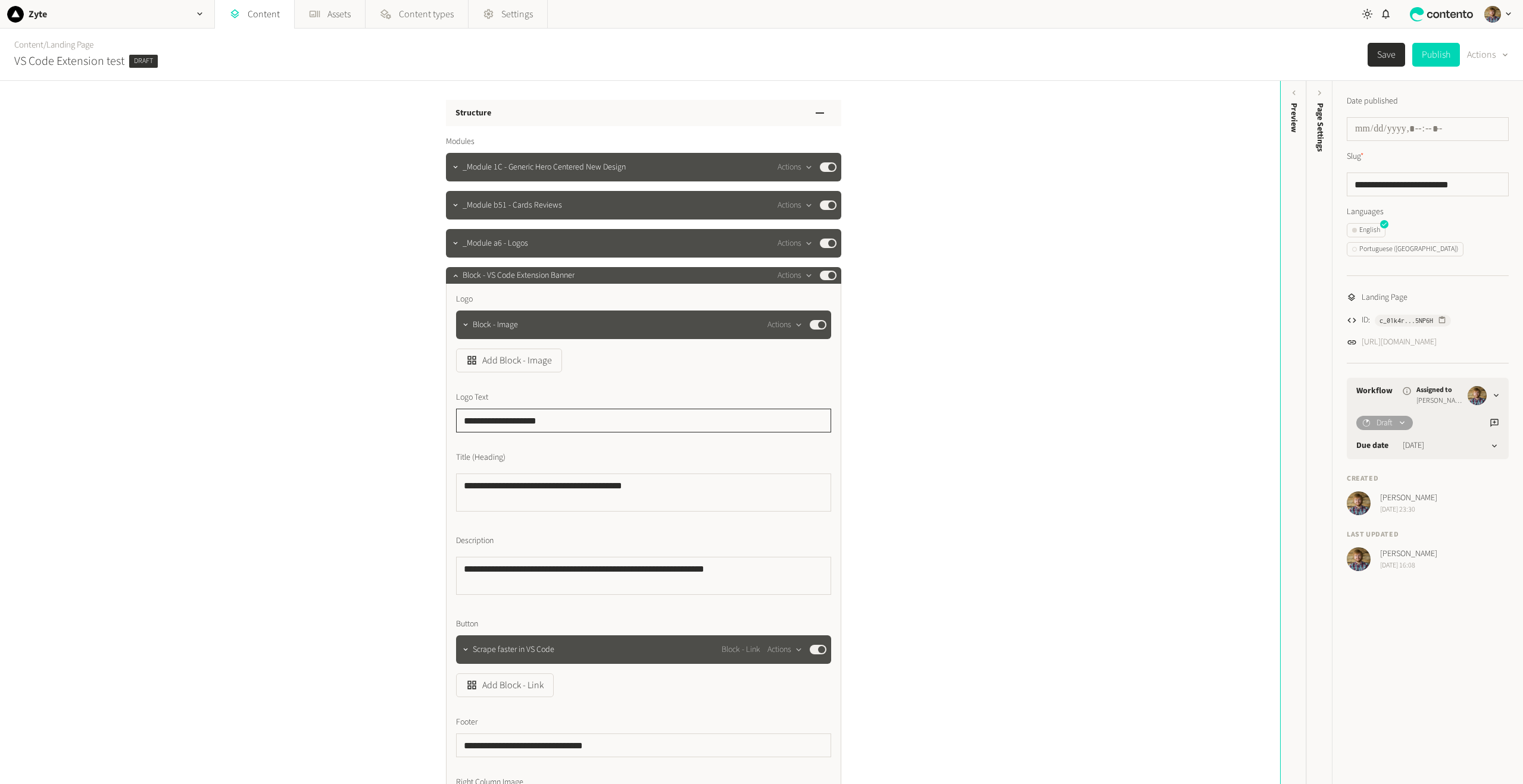
click at [566, 419] on input "**********" at bounding box center [644, 421] width 375 height 24
click at [644, 415] on input "**********" at bounding box center [644, 421] width 375 height 24
